Goal: Task Accomplishment & Management: Manage account settings

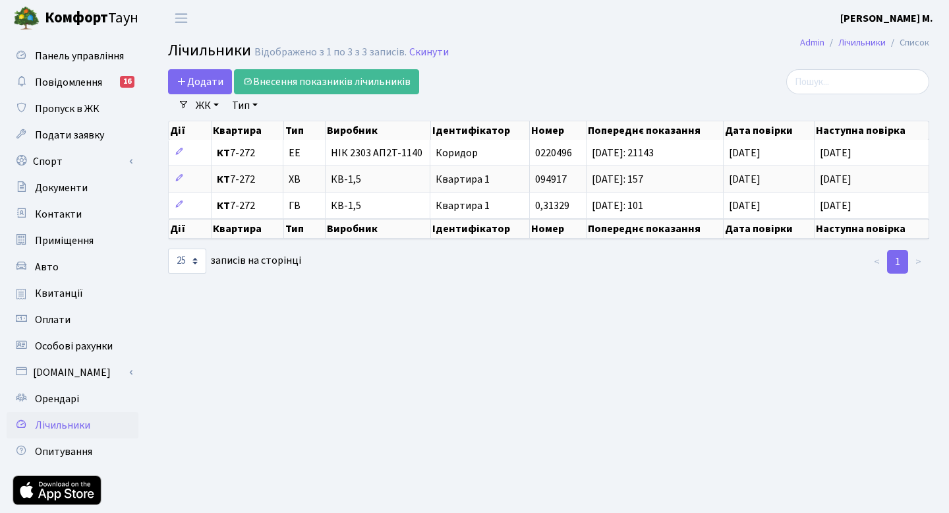
select select "25"
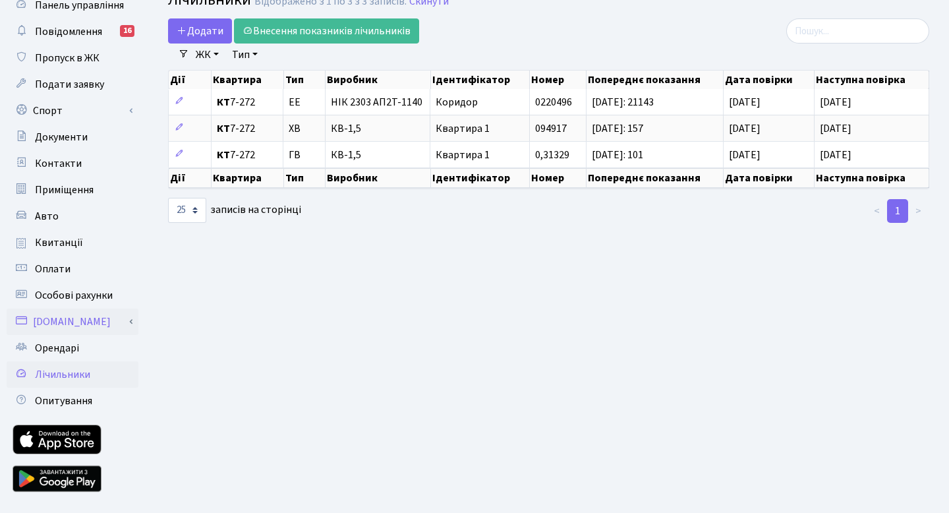
scroll to position [80, 0]
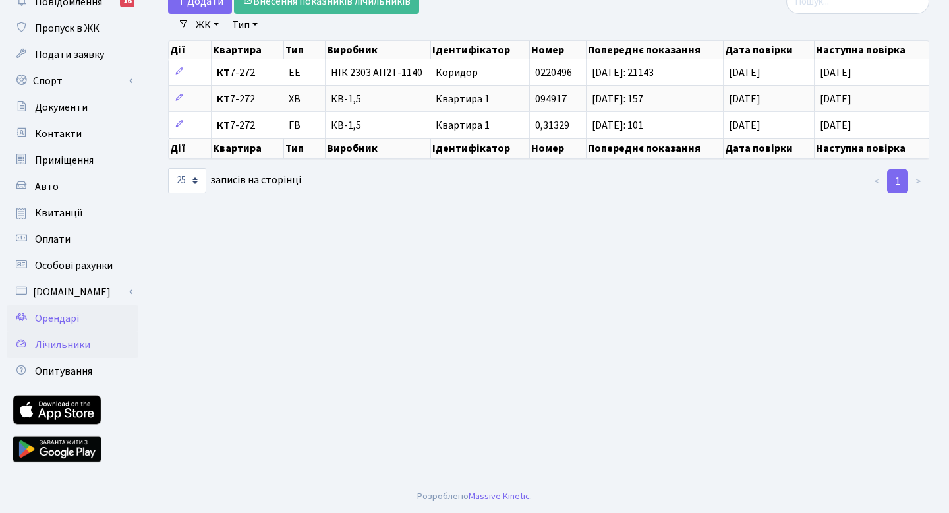
click at [63, 316] on span "Орендарі" at bounding box center [57, 318] width 44 height 14
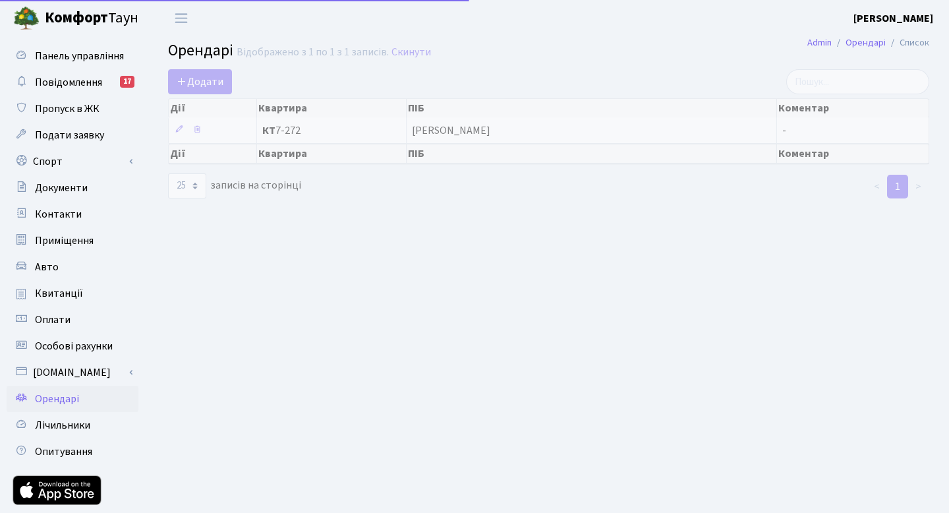
select select "25"
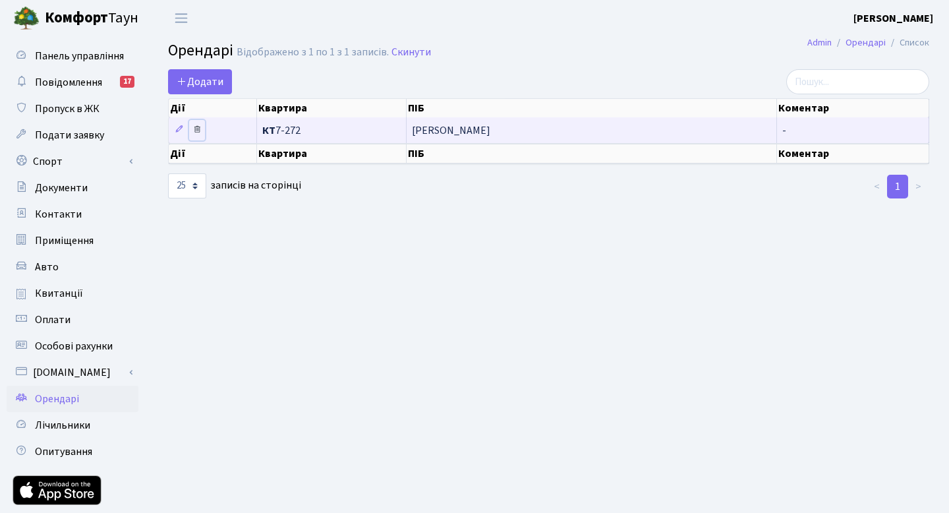
click at [197, 131] on icon at bounding box center [196, 129] width 9 height 9
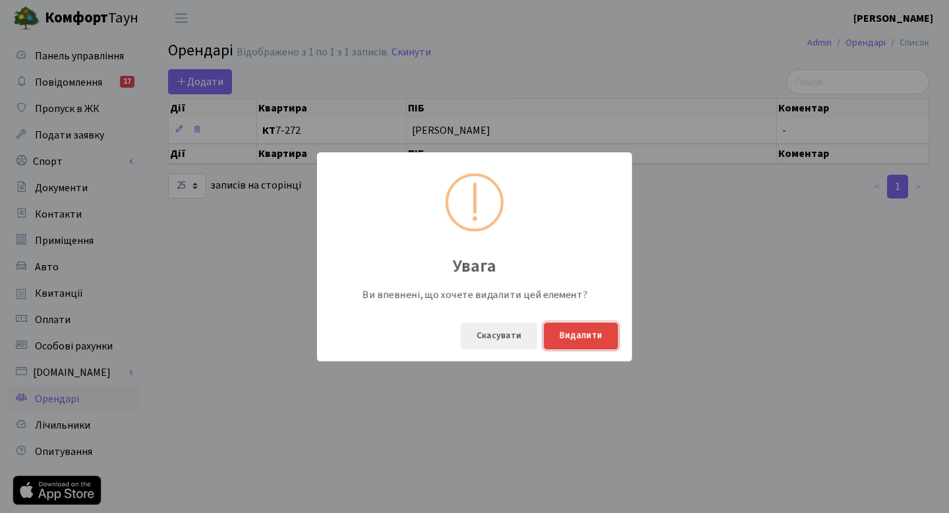
click at [599, 336] on button "Видалити" at bounding box center [581, 335] width 74 height 27
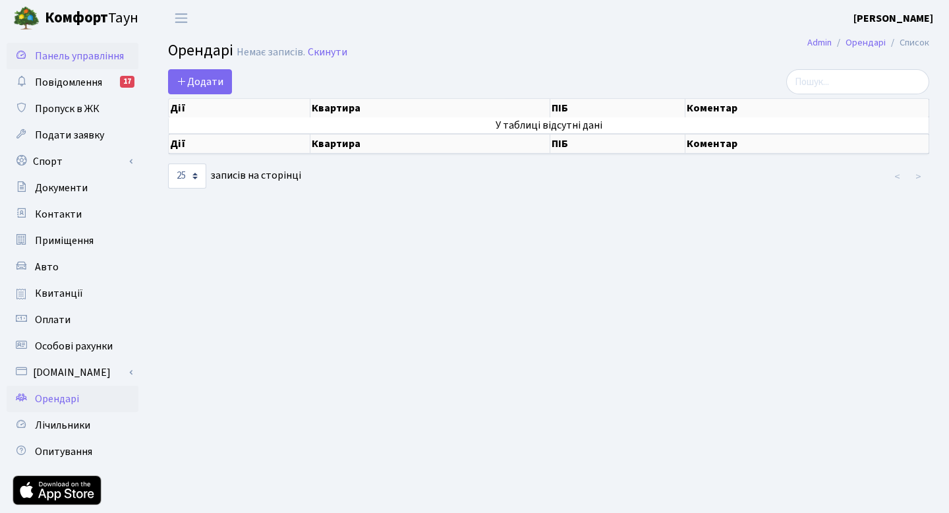
click at [76, 58] on span "Панель управління" at bounding box center [79, 56] width 89 height 14
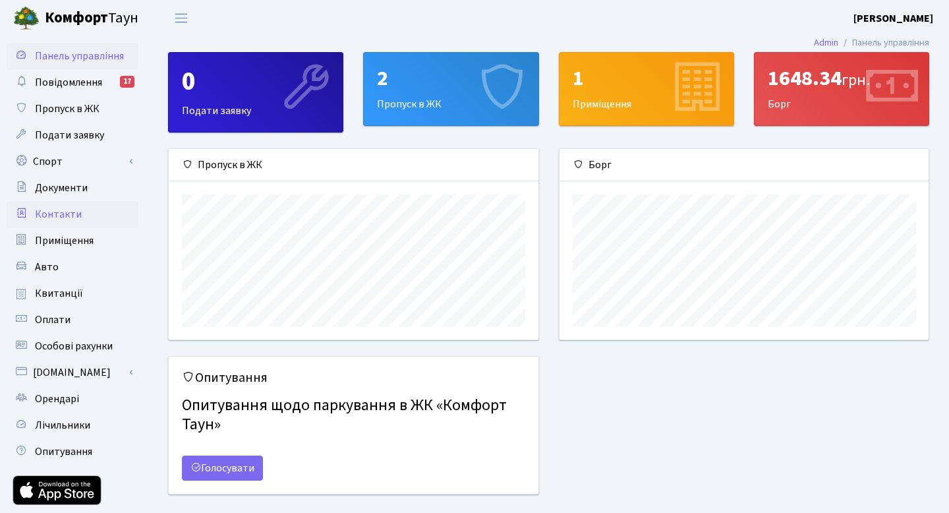
scroll to position [190, 369]
